Goal: Task Accomplishment & Management: Use online tool/utility

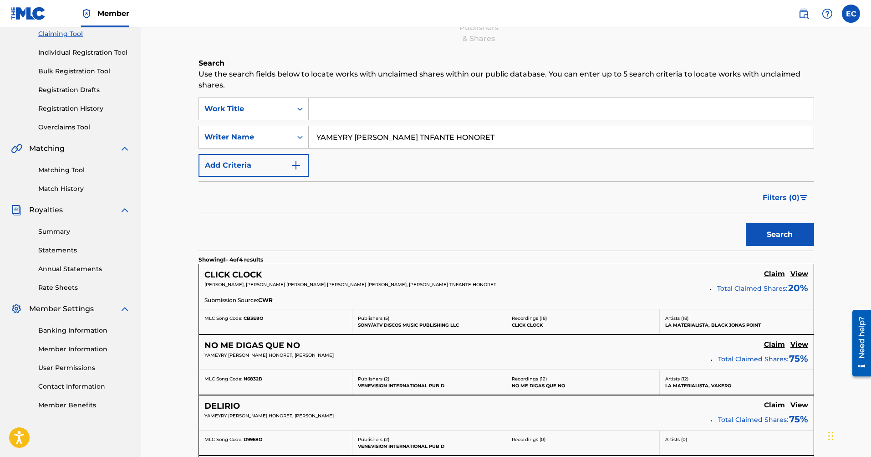
scroll to position [82, 0]
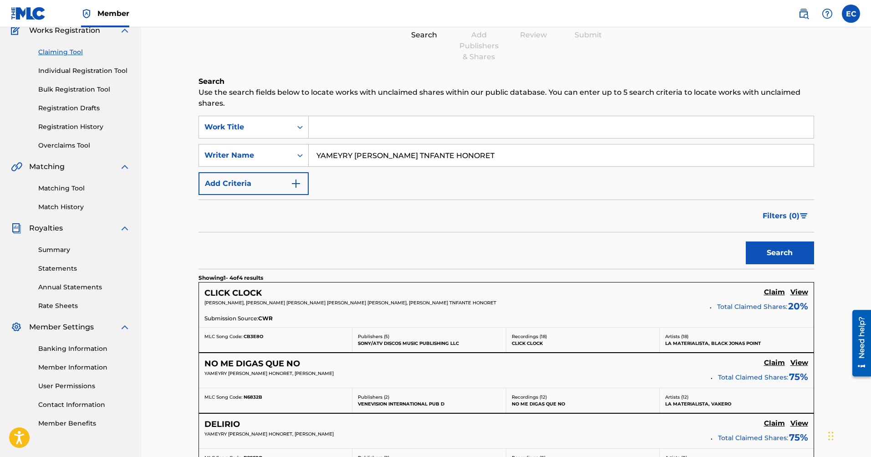
click at [78, 131] on link "Registration History" at bounding box center [84, 127] width 92 height 10
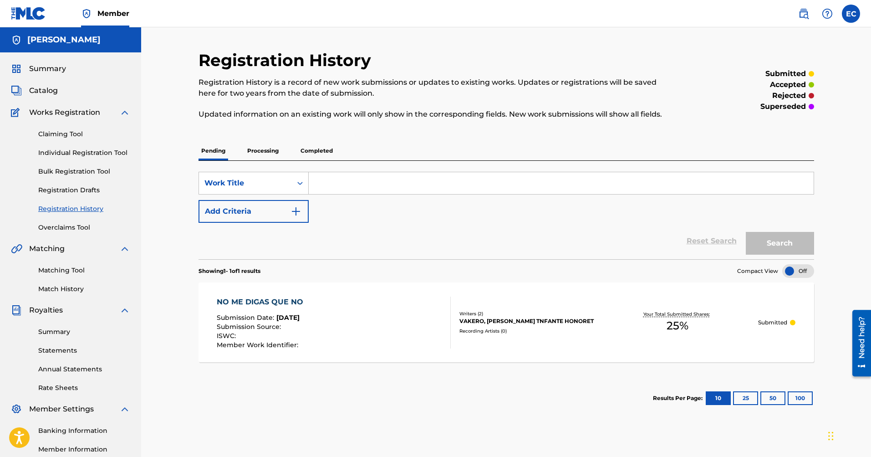
click at [73, 291] on link "Match History" at bounding box center [84, 289] width 92 height 10
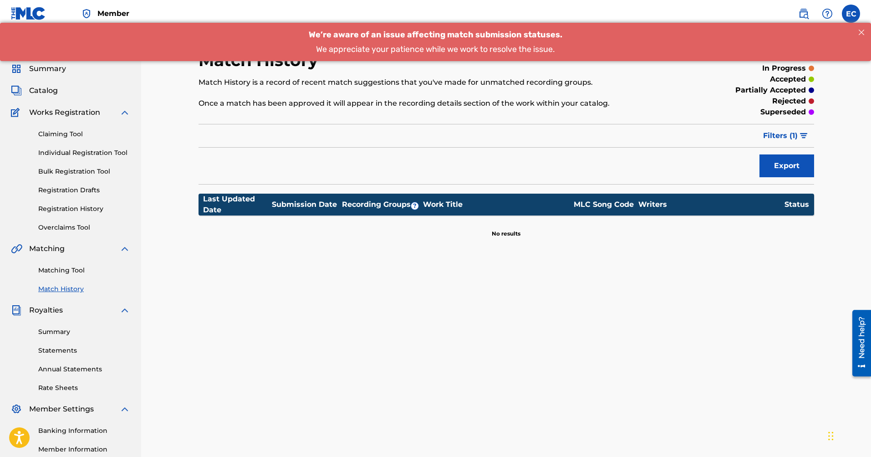
click at [66, 272] on link "Matching Tool" at bounding box center [84, 270] width 92 height 10
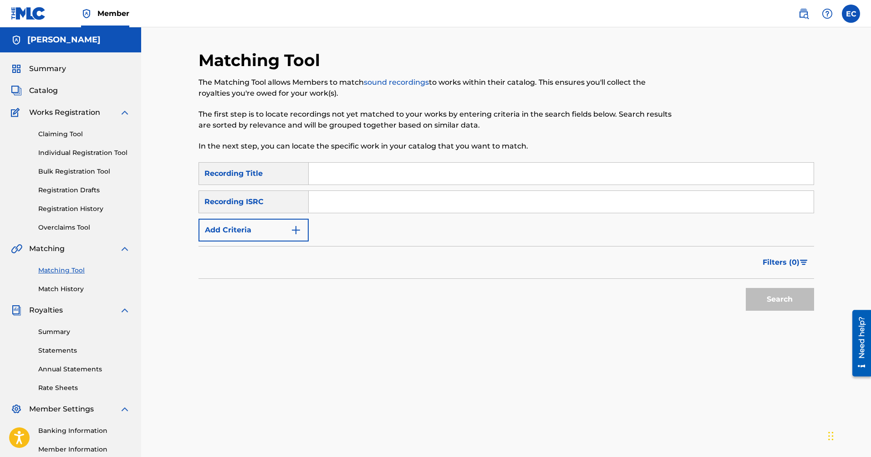
click at [68, 136] on link "Claiming Tool" at bounding box center [84, 134] width 92 height 10
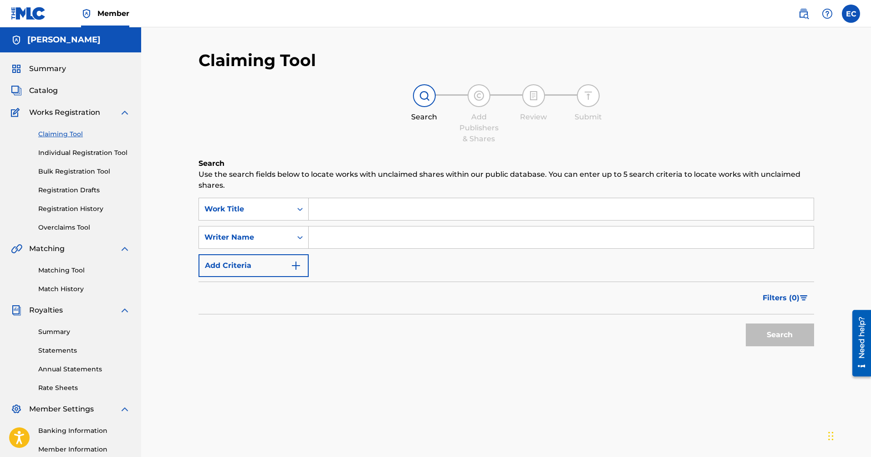
click at [330, 242] on input "Search Form" at bounding box center [561, 237] width 505 height 22
type input "[PERSON_NAME]"
click at [746, 323] on button "Search" at bounding box center [780, 334] width 68 height 23
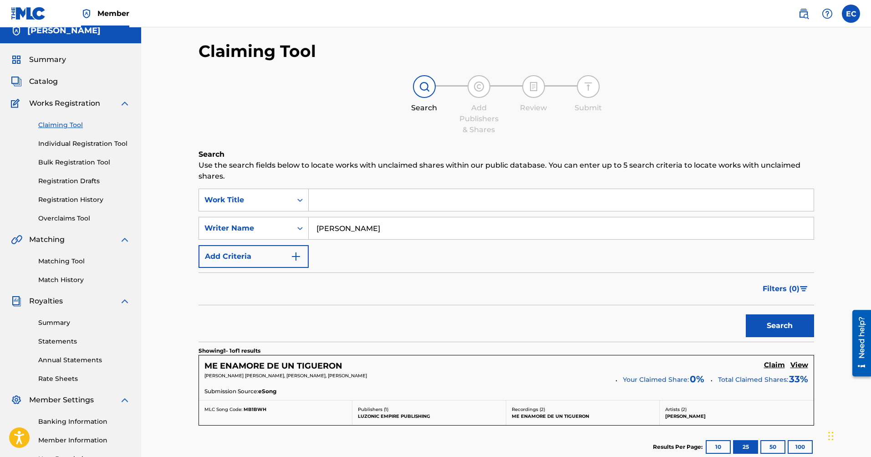
scroll to position [18, 0]
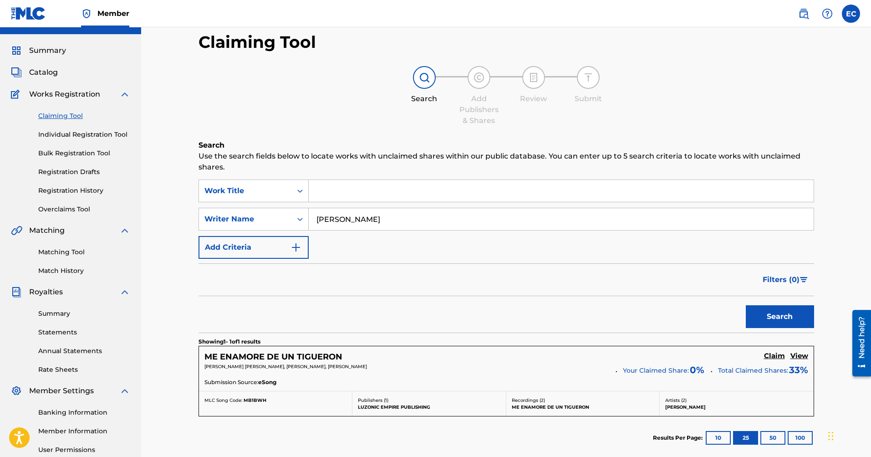
click at [257, 355] on h5 "ME ENAMORE DE UN TIGUERON" at bounding box center [273, 356] width 138 height 10
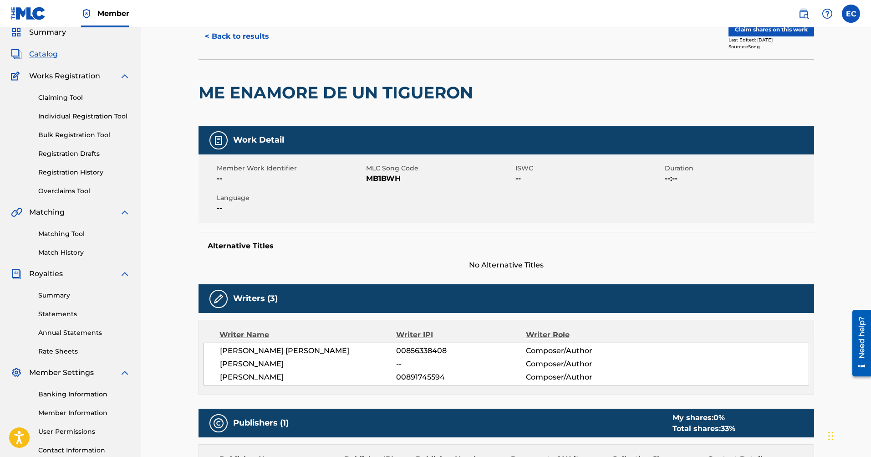
scroll to position [55, 0]
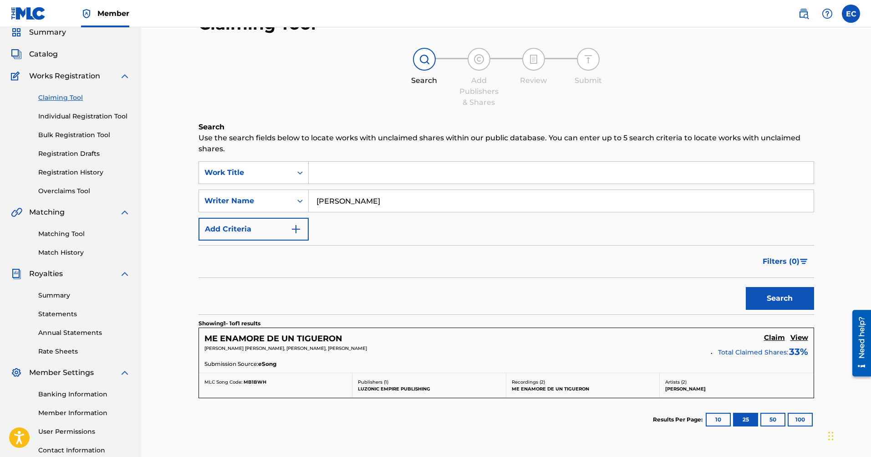
scroll to position [46, 0]
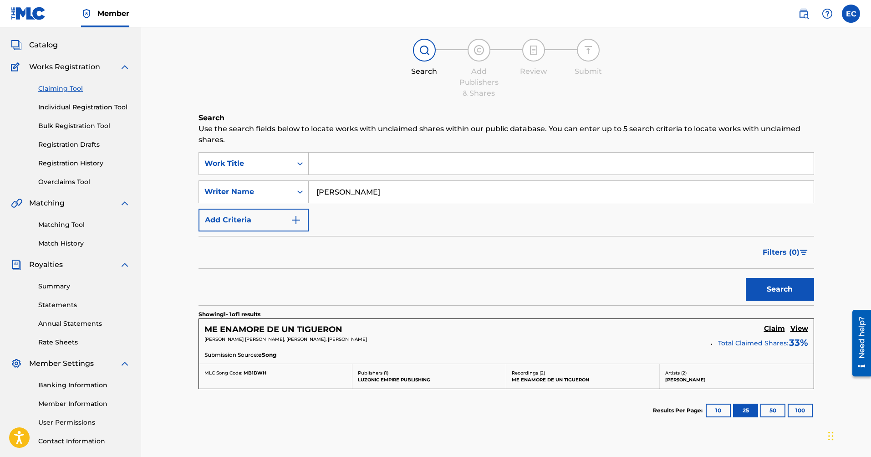
click at [295, 328] on h5 "ME ENAMORE DE UN TIGUERON" at bounding box center [273, 329] width 138 height 10
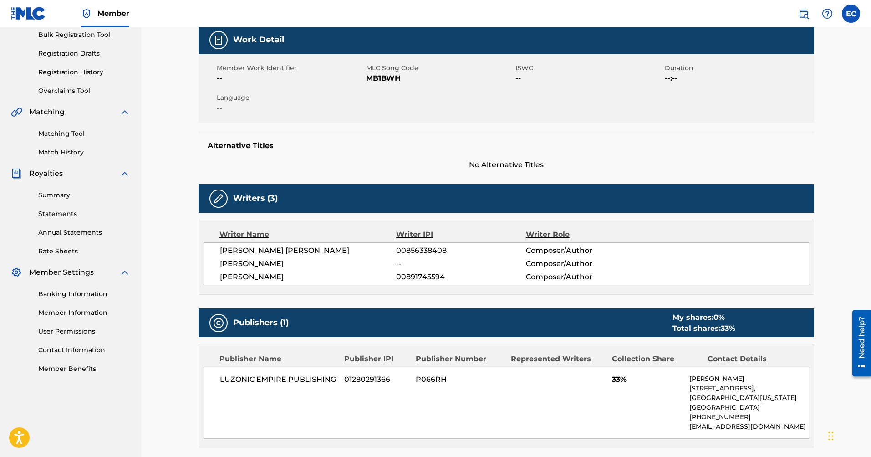
scroll to position [164, 0]
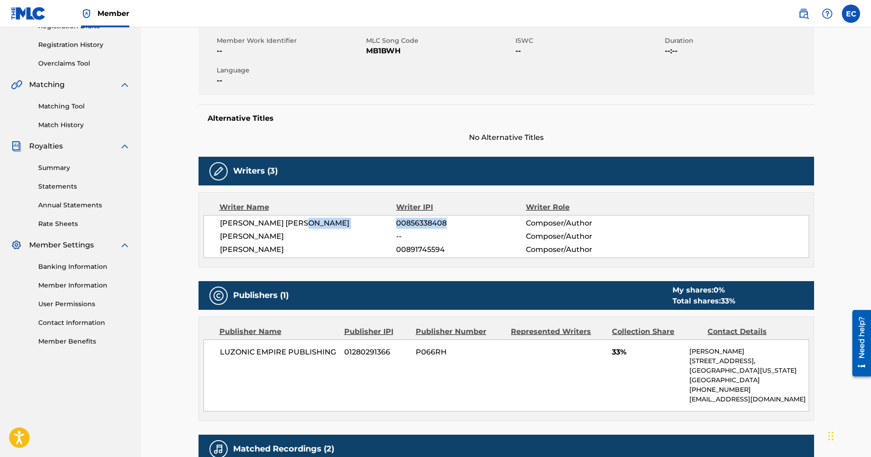
drag, startPoint x: 396, startPoint y: 223, endPoint x: 449, endPoint y: 227, distance: 53.4
click at [449, 227] on div "[PERSON_NAME] [PERSON_NAME] 00856338408 Composer/Author" at bounding box center [514, 223] width 589 height 11
